Goal: Information Seeking & Learning: Get advice/opinions

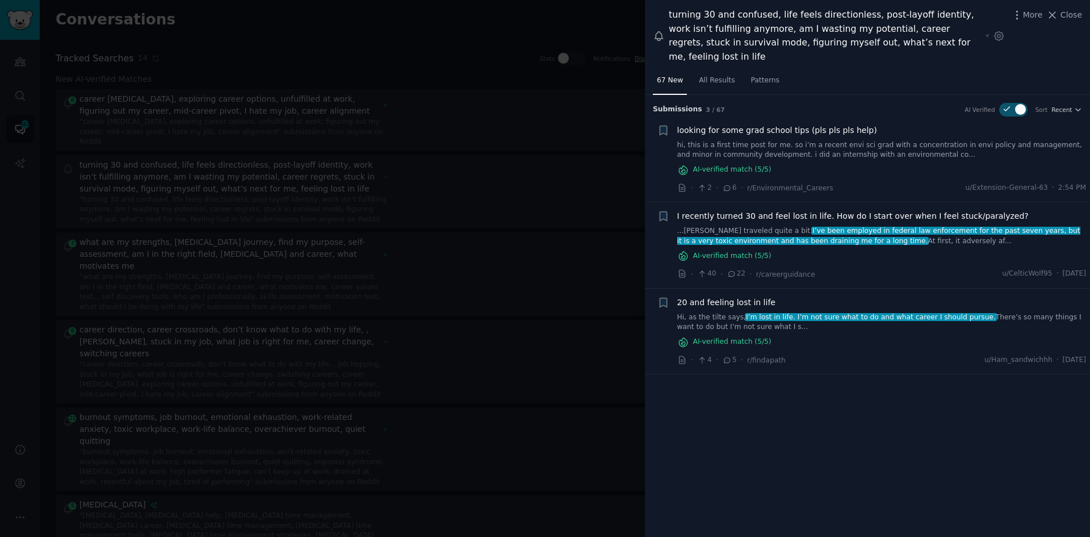
click at [344, 40] on div at bounding box center [545, 268] width 1090 height 537
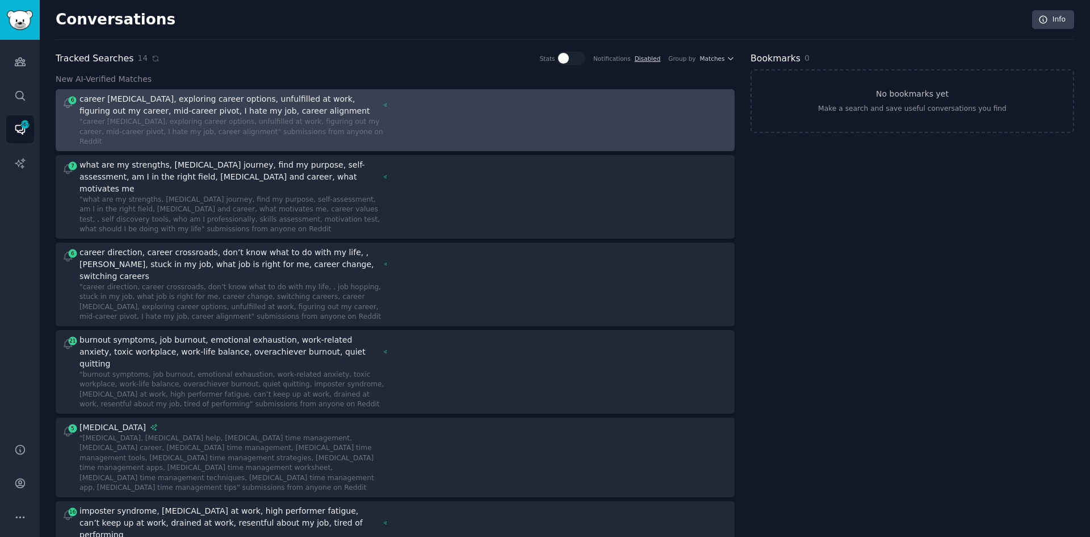
click at [384, 123] on div ""career [MEDICAL_DATA], exploring career options, unfulfilled at work, figuring…" at bounding box center [233, 132] width 308 height 30
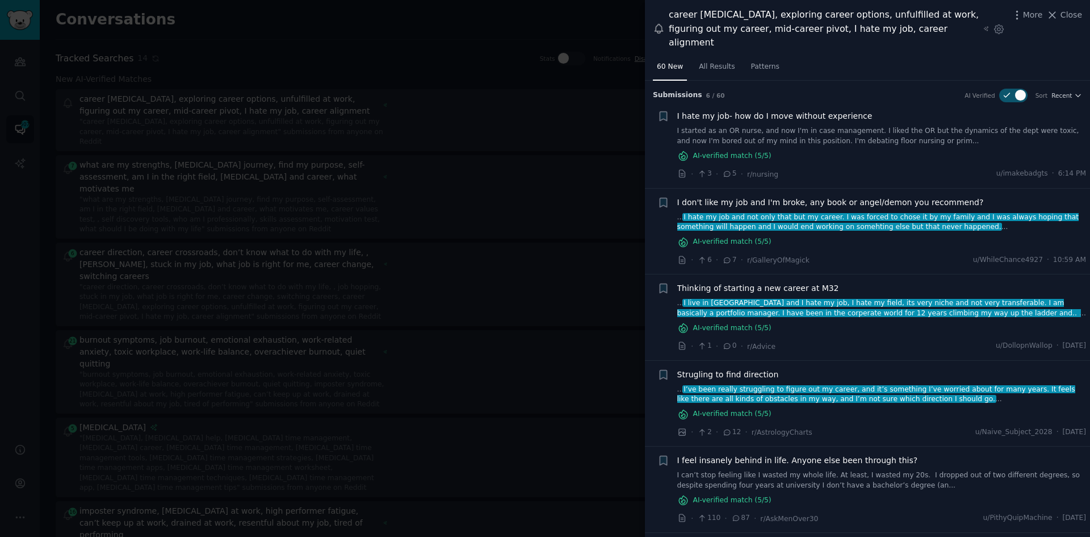
click at [821, 110] on span "I hate my job- how do I move without experience" at bounding box center [774, 116] width 195 height 12
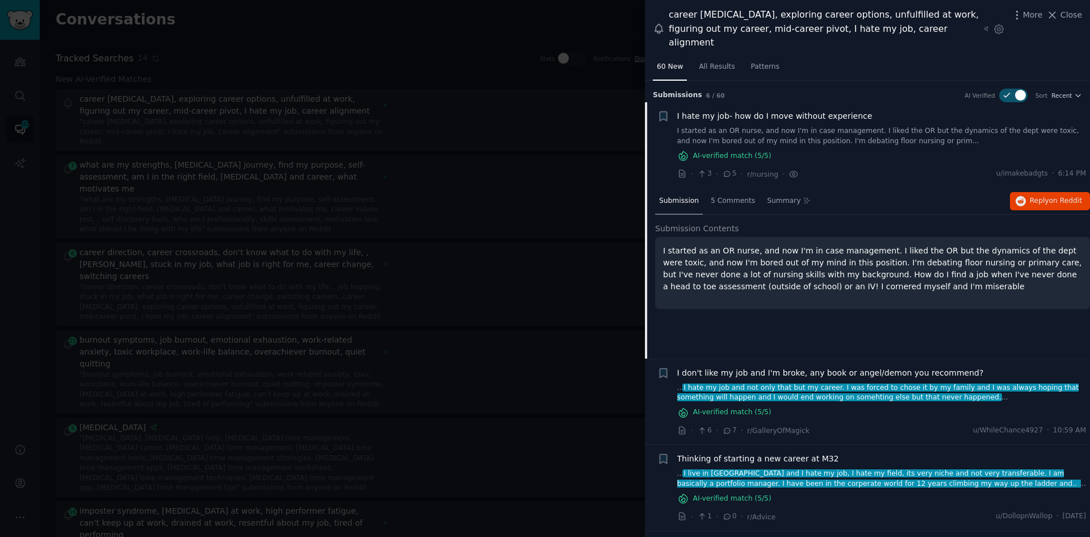
scroll to position [22, 0]
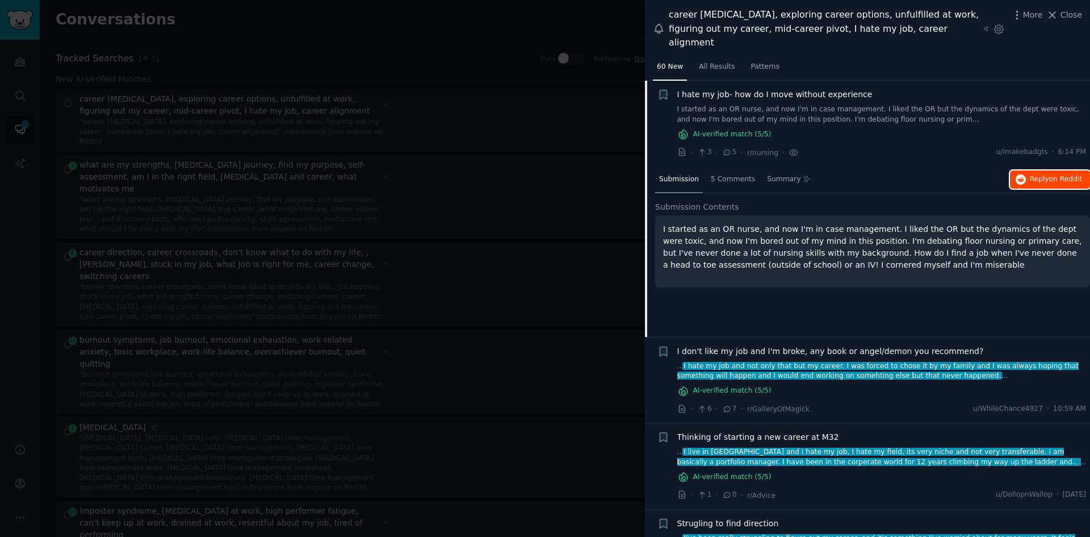
click at [1037, 174] on span "Reply on Reddit" at bounding box center [1056, 179] width 52 height 10
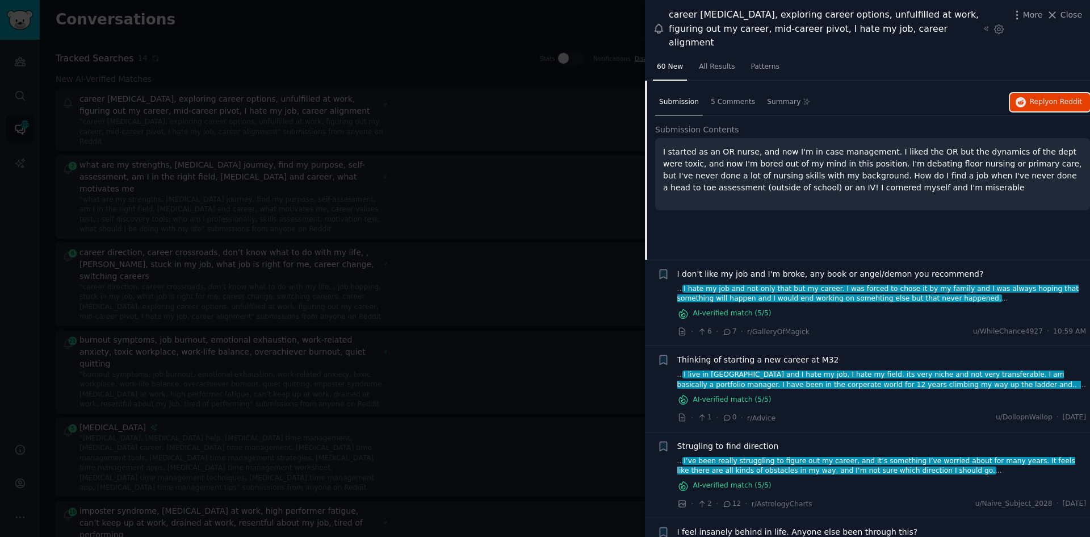
scroll to position [135, 0]
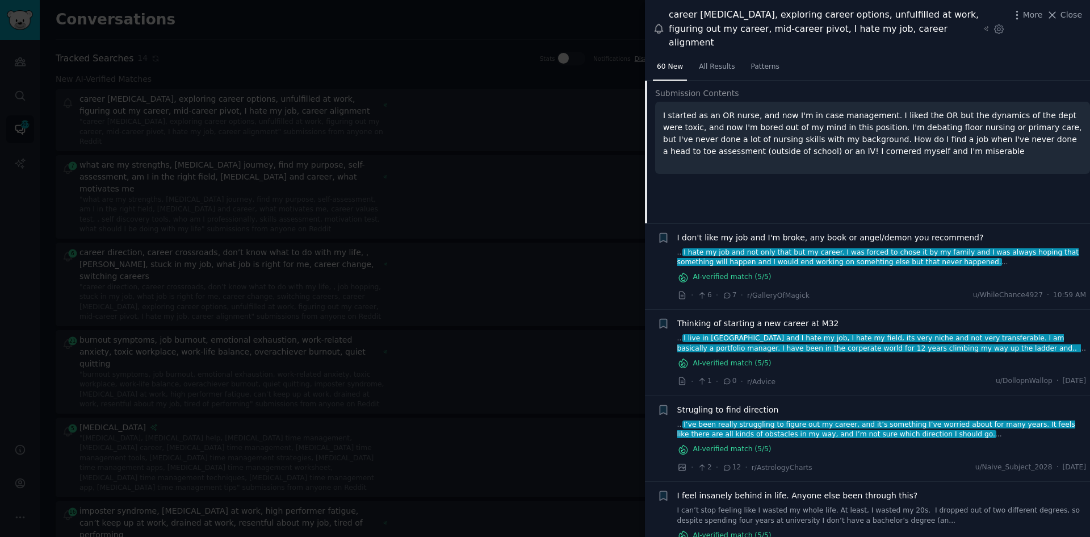
click at [870, 232] on span "I don't like my job and I'm broke, any book or angel/demon you recommend?" at bounding box center [830, 238] width 307 height 12
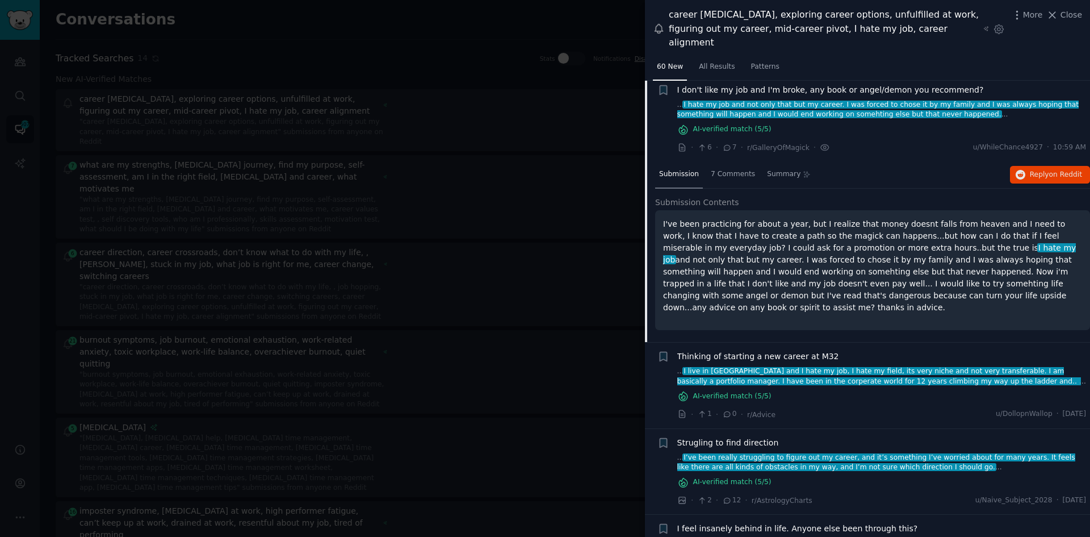
scroll to position [108, 0]
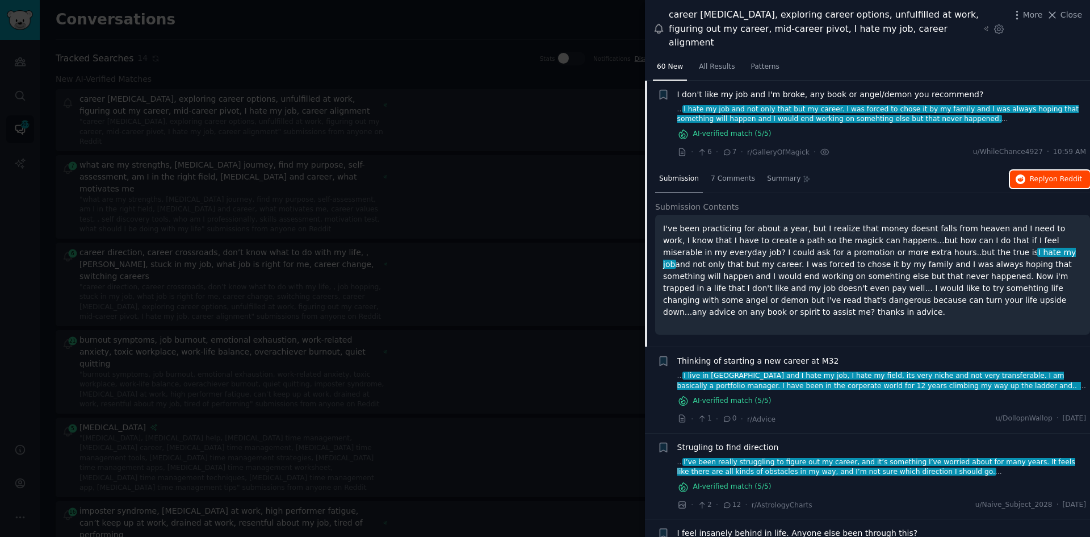
click at [1053, 175] on span "on Reddit" at bounding box center [1065, 179] width 33 height 8
click at [476, 190] on div at bounding box center [545, 268] width 1090 height 537
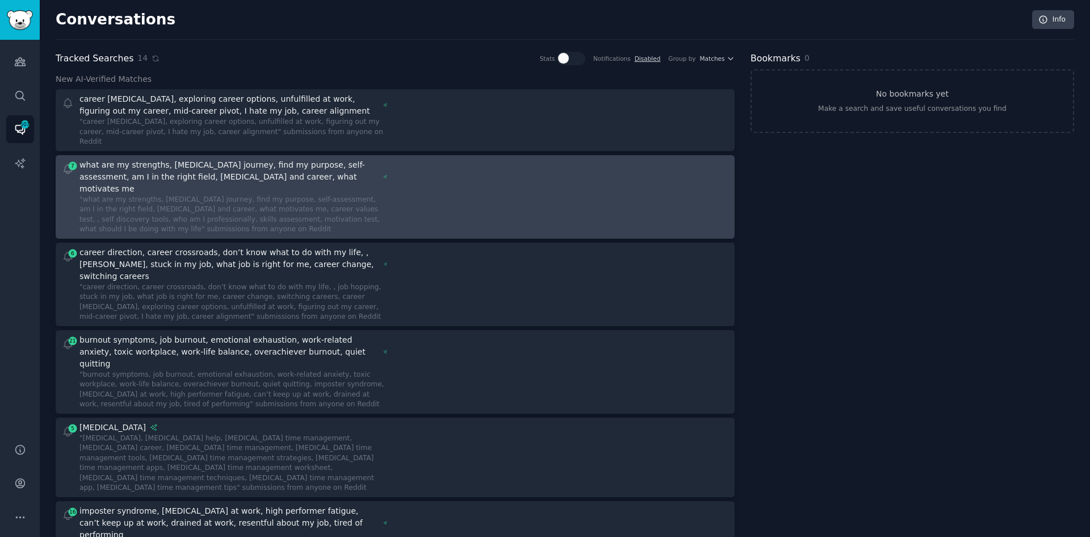
click at [238, 195] on div ""what are my strengths, [MEDICAL_DATA] journey, find my purpose, self-assessmen…" at bounding box center [233, 215] width 308 height 40
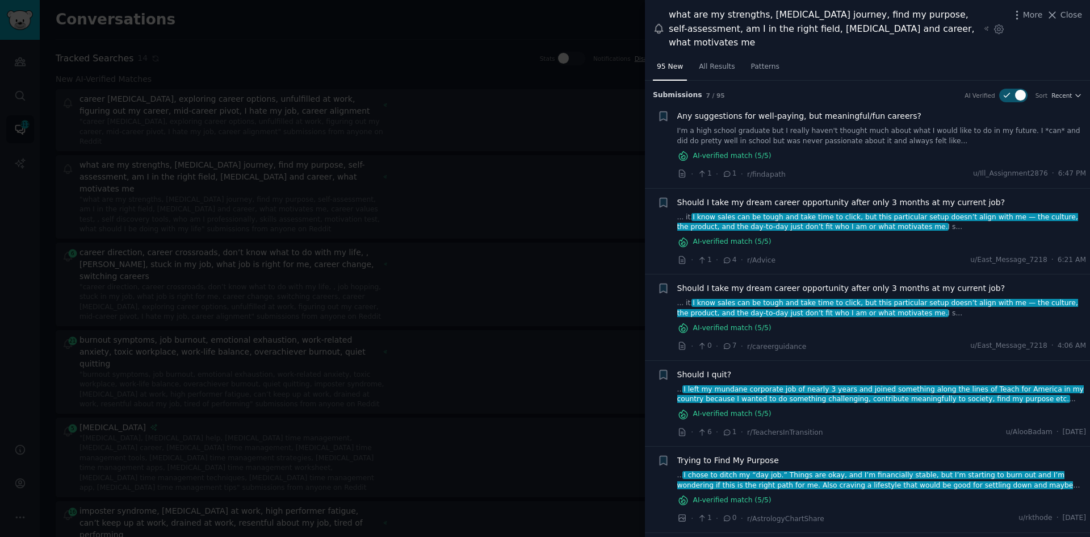
click at [835, 232] on div "Should I take my dream career opportunity after only 3 months at my current job…" at bounding box center [881, 222] width 409 height 52
click at [803, 204] on span "Should I take my dream career opportunity after only 3 months at my current job?" at bounding box center [841, 202] width 328 height 12
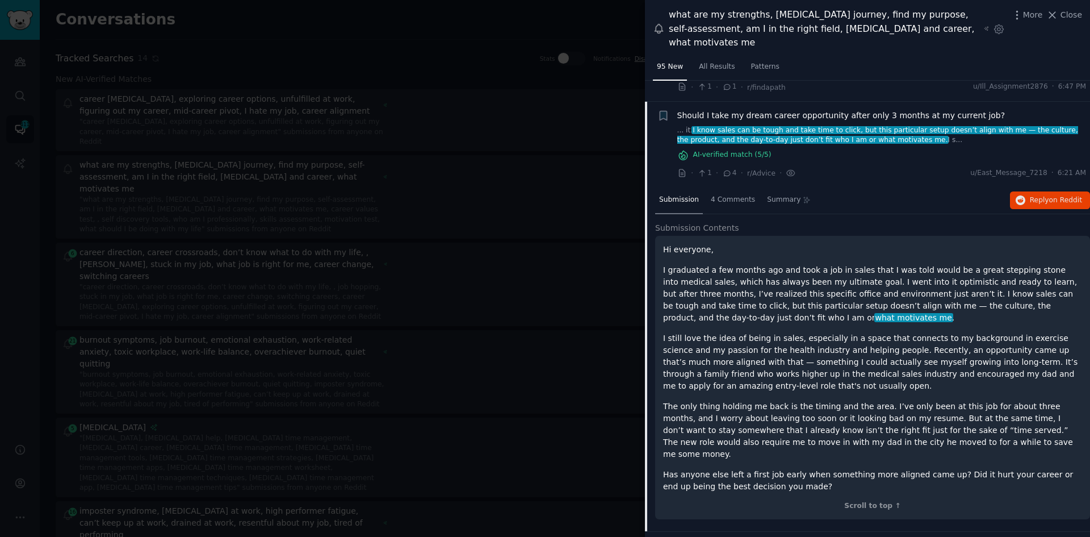
scroll to position [108, 0]
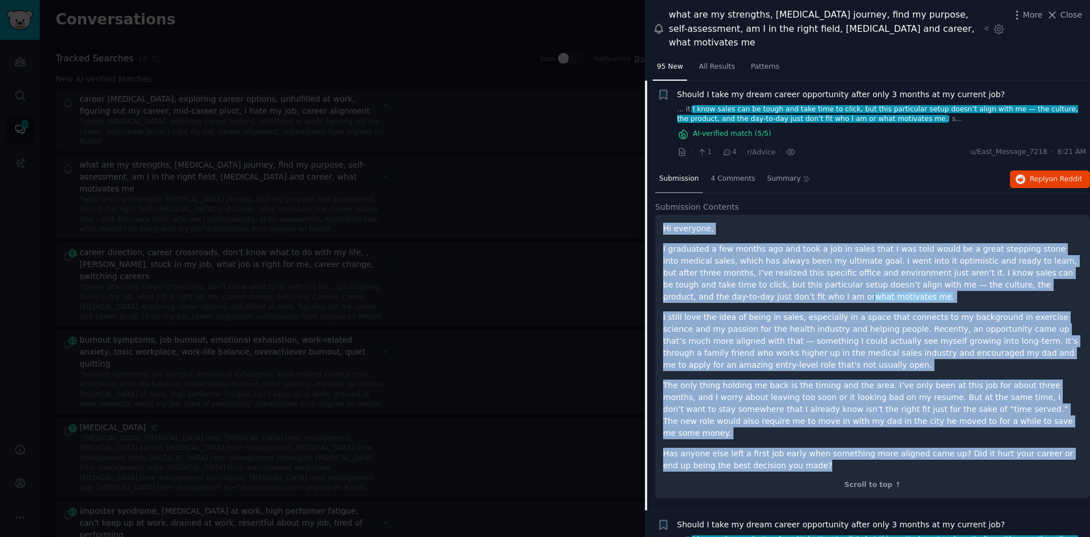
drag, startPoint x: 771, startPoint y: 455, endPoint x: 659, endPoint y: 227, distance: 255.0
click at [659, 227] on div "Hi everyone, I graduated a few months ago and took a job in sales that I was to…" at bounding box center [872, 356] width 435 height 283
click at [1052, 177] on span "on Reddit" at bounding box center [1065, 179] width 33 height 8
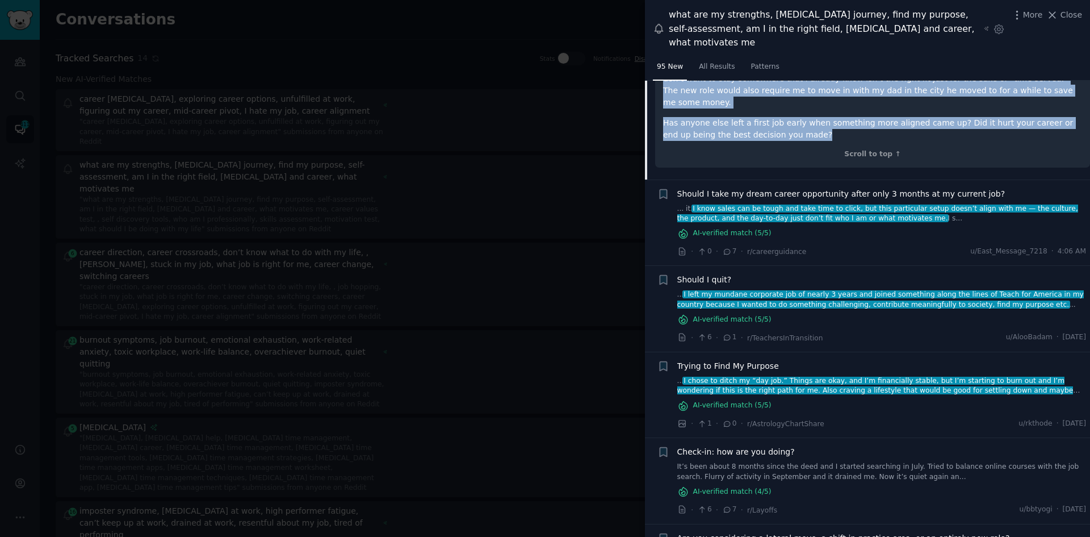
scroll to position [449, 0]
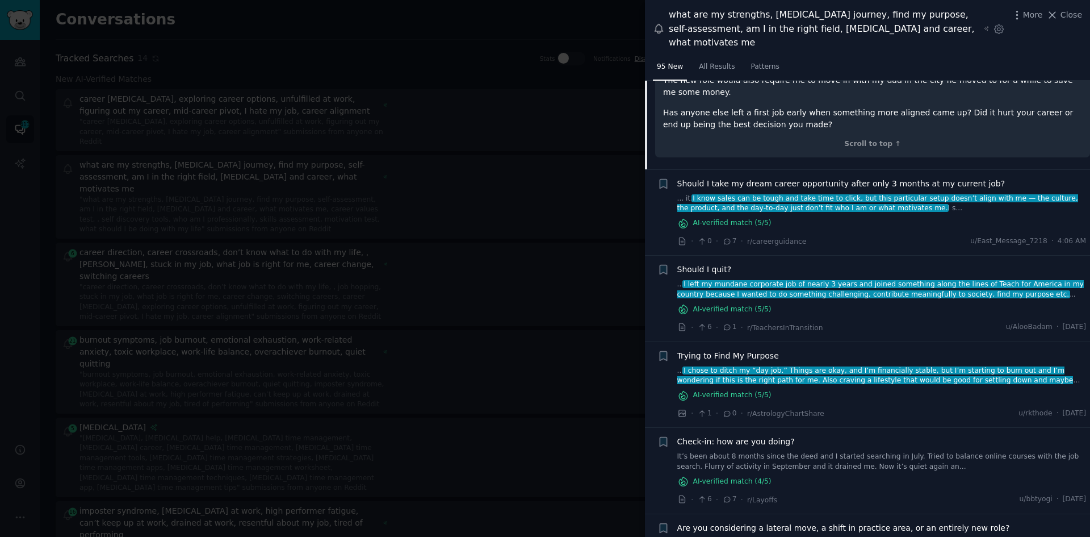
click at [278, 233] on div at bounding box center [545, 268] width 1090 height 537
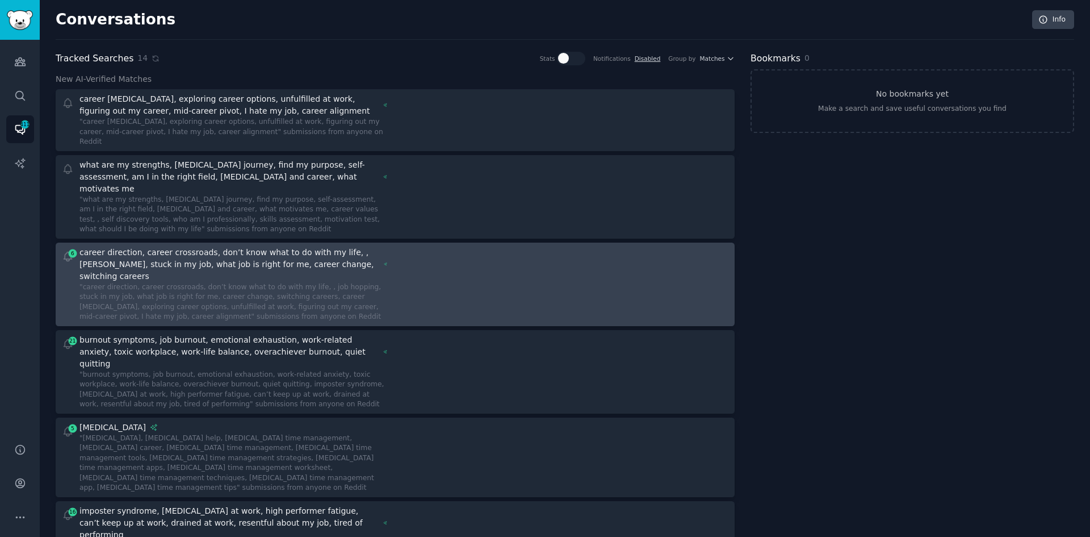
click at [283, 246] on div "career direction, career crossroads, don’t know what to do with my life, , [PER…" at bounding box center [229, 264] width 300 height 36
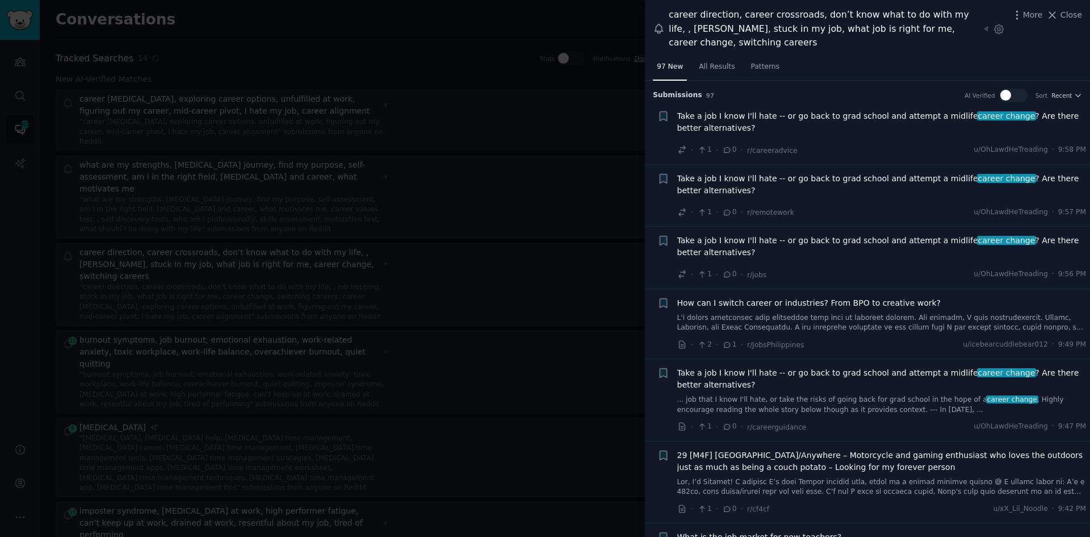
click at [841, 178] on span "Take a job I know I'll hate -- or go back to grad school and attempt a midlife …" at bounding box center [881, 185] width 409 height 24
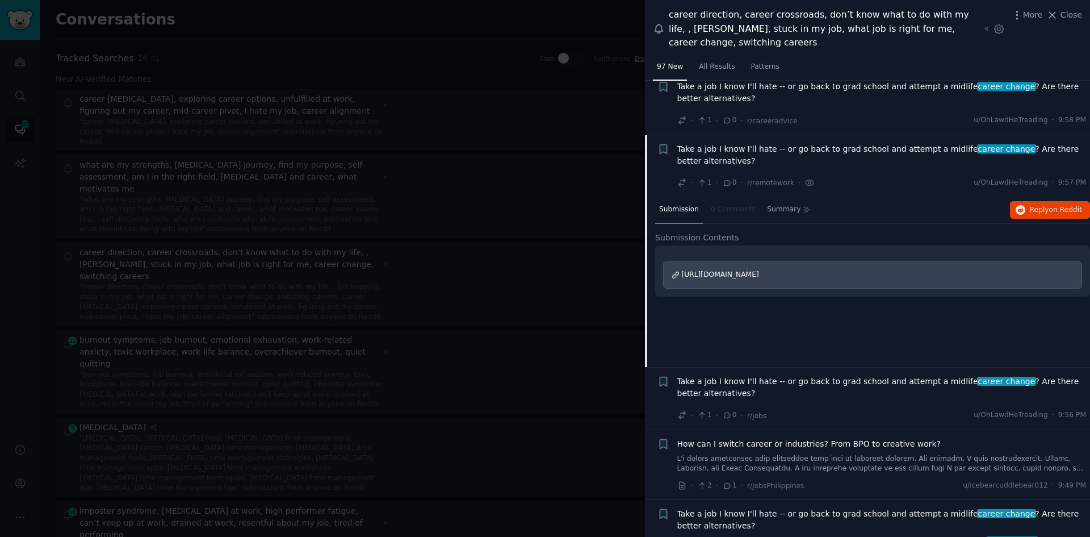
scroll to position [84, 0]
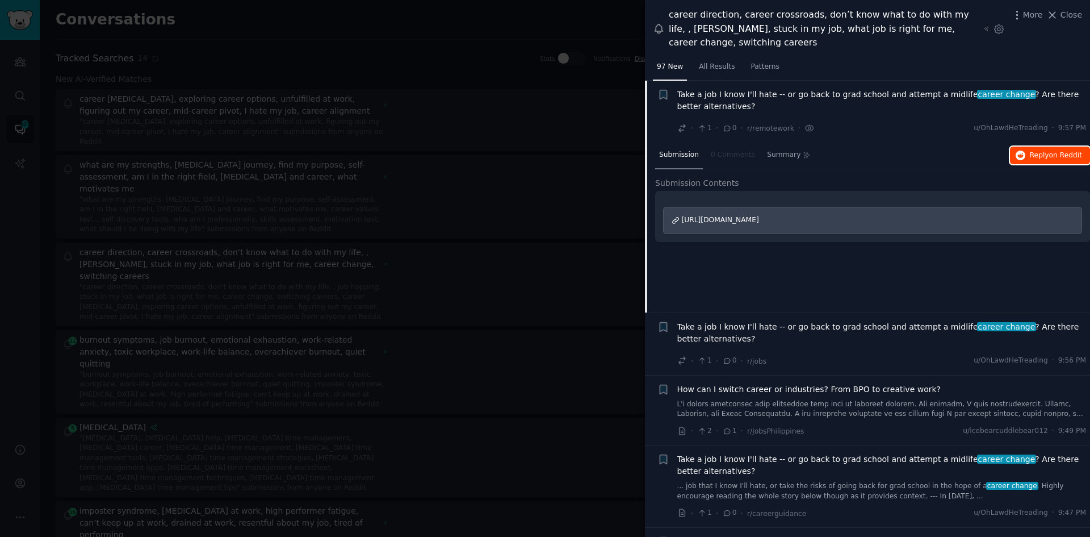
click at [1049, 155] on span "on Reddit" at bounding box center [1065, 155] width 33 height 8
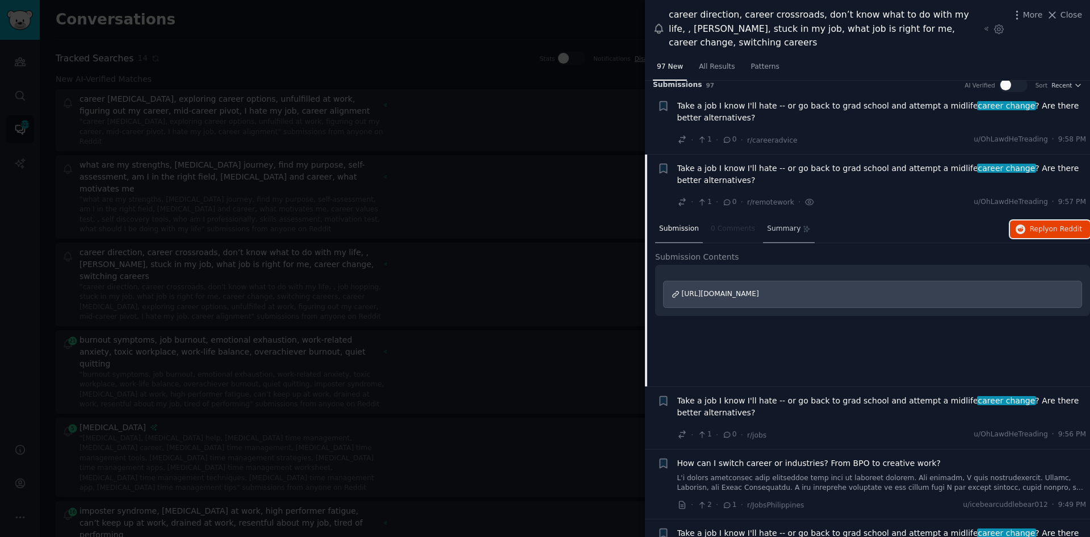
scroll to position [0, 0]
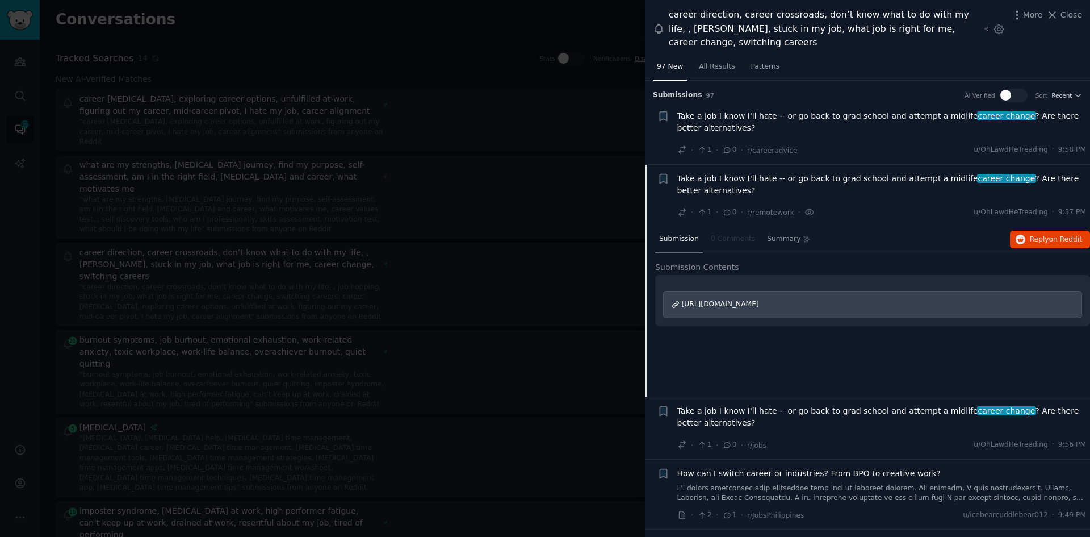
click at [768, 118] on span "Take a job I know I'll hate -- or go back to grad school and attempt a midlife …" at bounding box center [881, 122] width 409 height 24
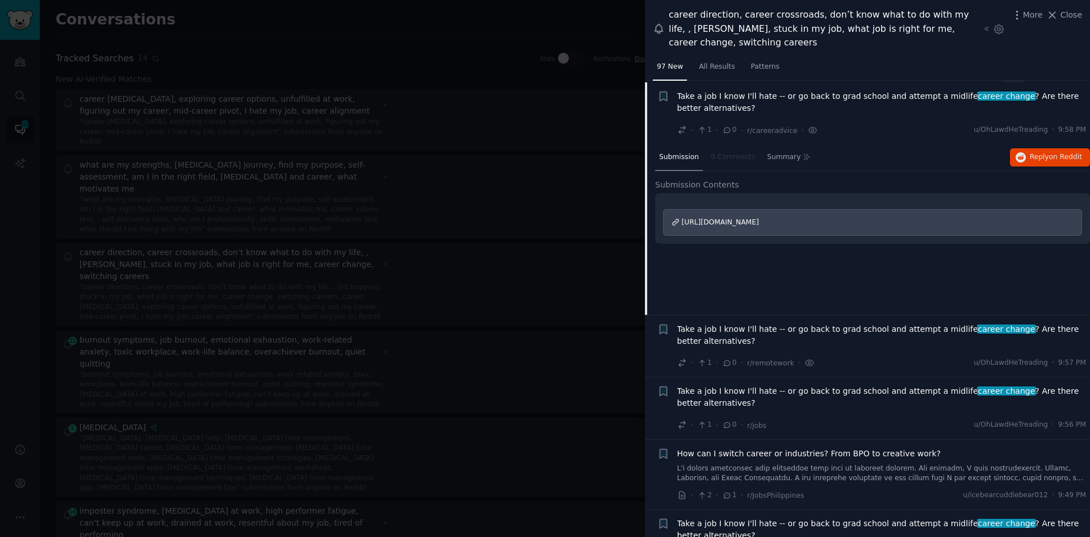
scroll to position [22, 0]
click at [1040, 153] on span "Reply on Reddit" at bounding box center [1056, 155] width 52 height 10
click at [175, 317] on div at bounding box center [545, 268] width 1090 height 537
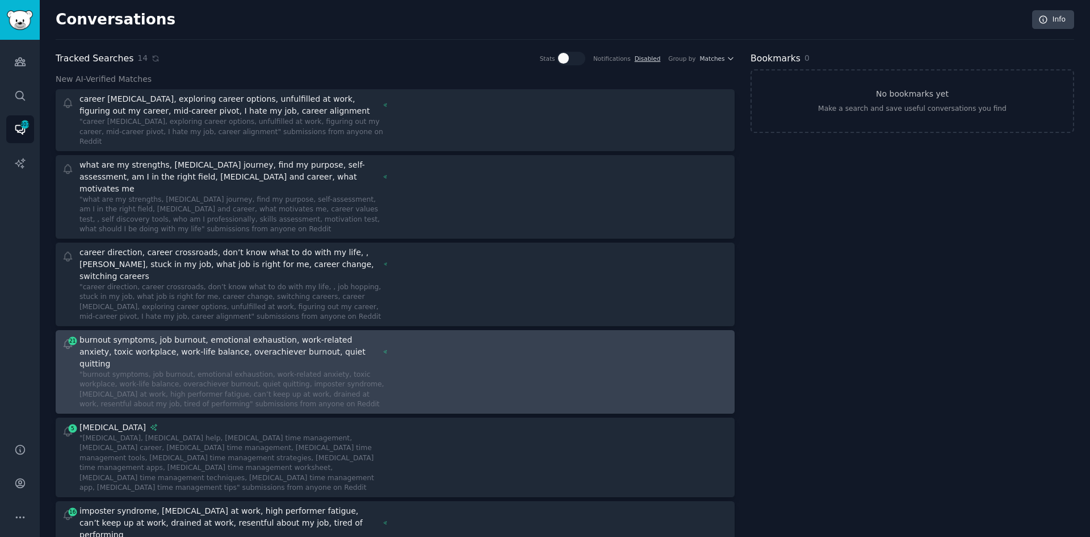
click at [175, 334] on div "burnout symptoms, job burnout, emotional exhaustion, work-related anxiety, toxi…" at bounding box center [229, 352] width 300 height 36
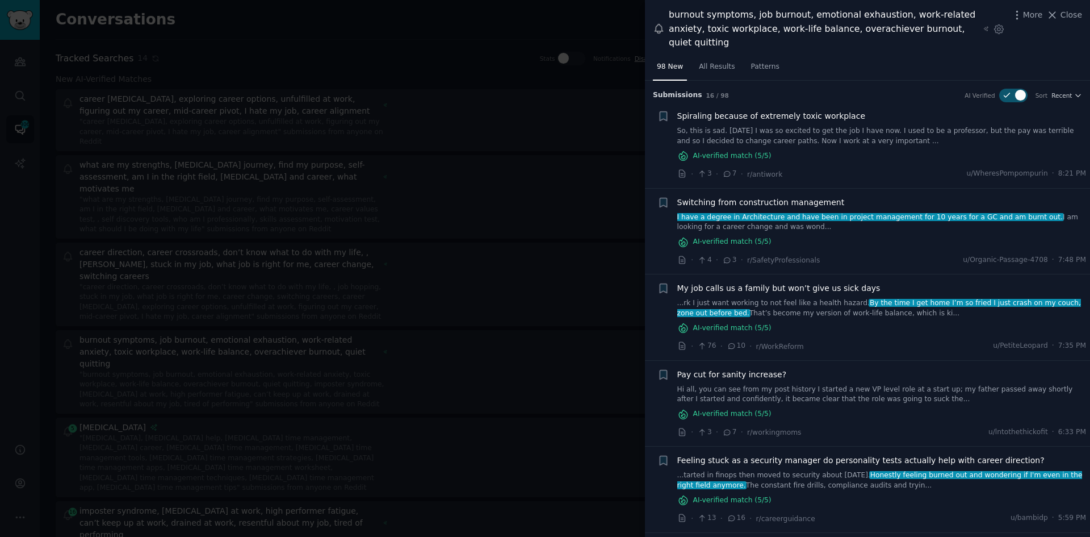
click at [782, 110] on span "Spiraling because of extremely toxic workplace" at bounding box center [771, 116] width 189 height 12
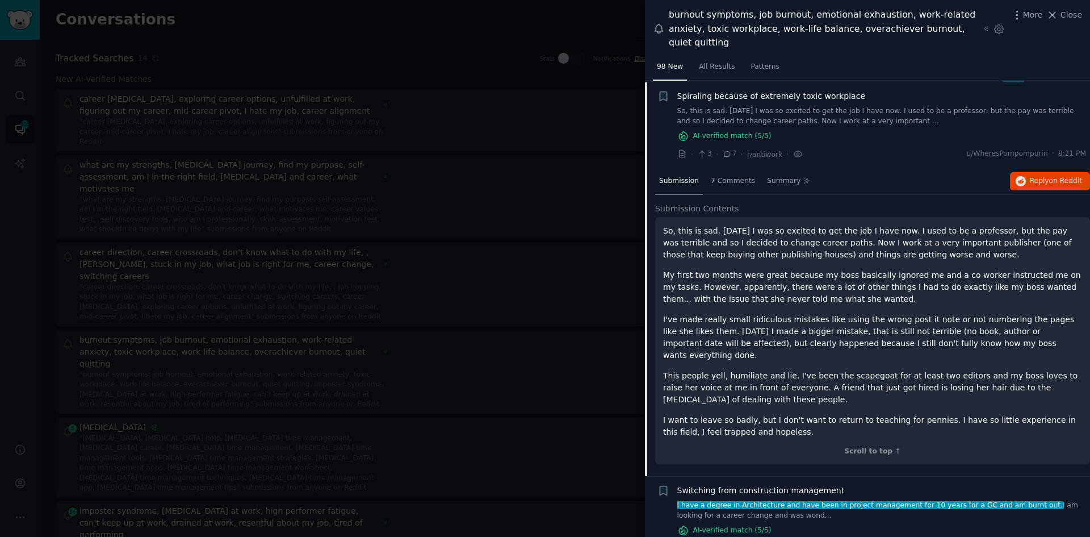
scroll to position [22, 0]
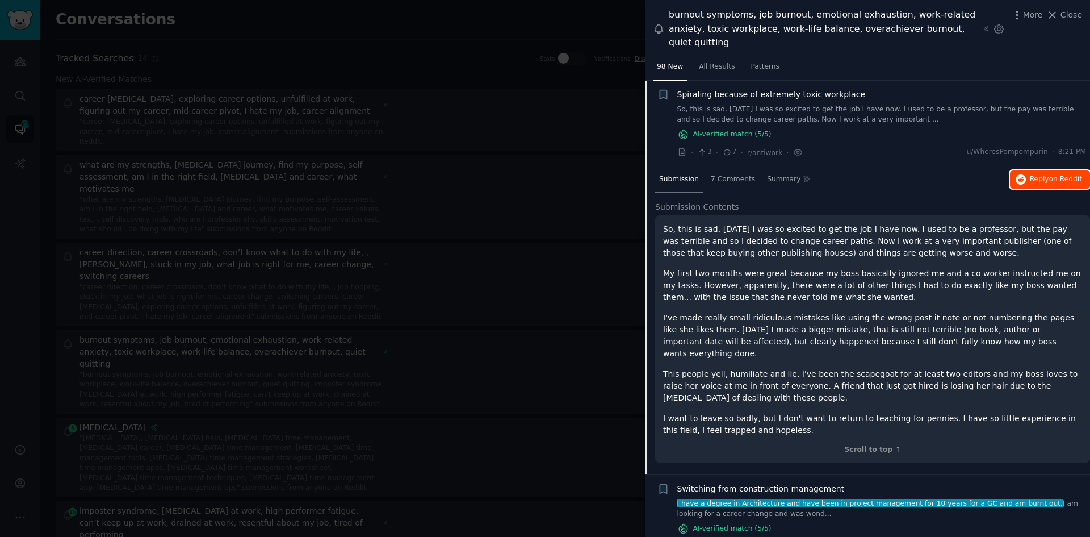
click at [1069, 175] on span "on Reddit" at bounding box center [1065, 179] width 33 height 8
